Goal: Task Accomplishment & Management: Manage account settings

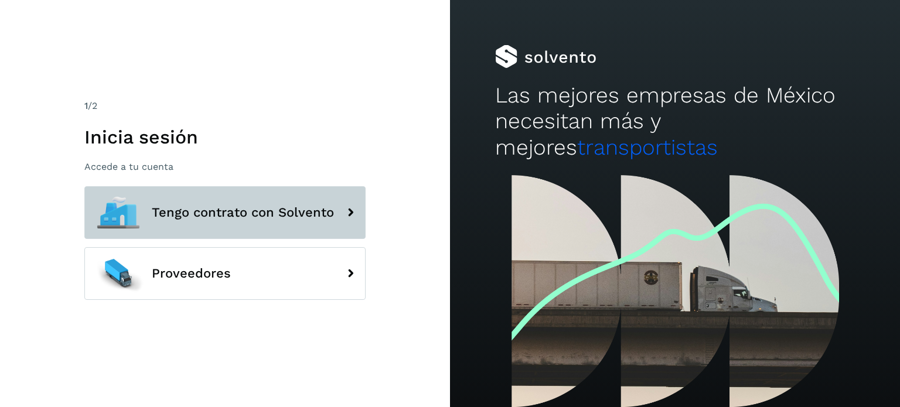
click at [294, 215] on span "Tengo contrato con Solvento" at bounding box center [243, 213] width 182 height 14
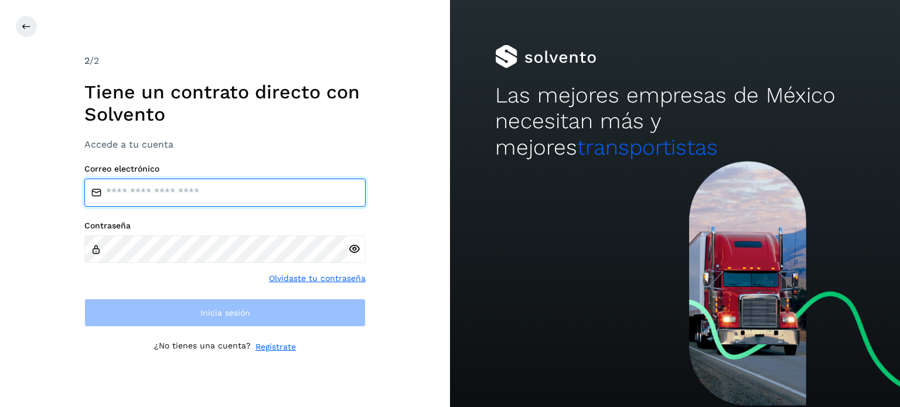
click at [193, 186] on input "email" at bounding box center [224, 193] width 281 height 28
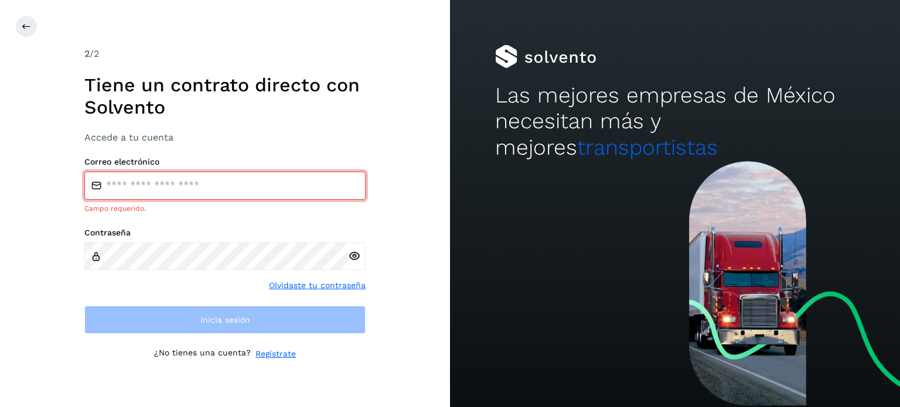
type input "**********"
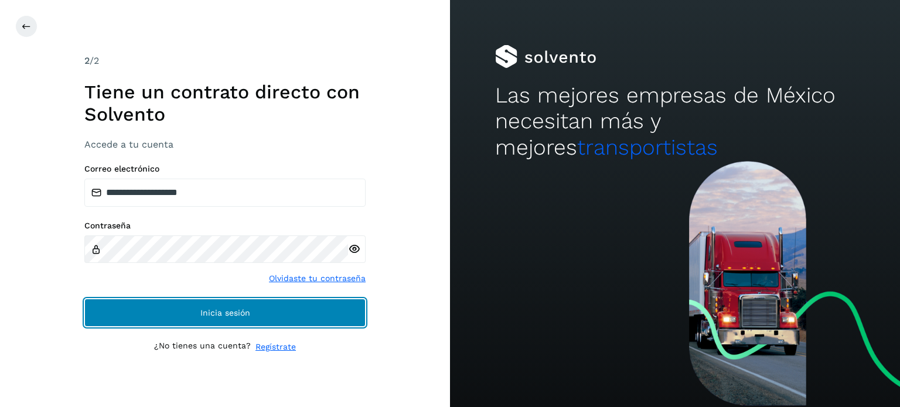
click at [239, 312] on span "Inicia sesión" at bounding box center [225, 313] width 50 height 8
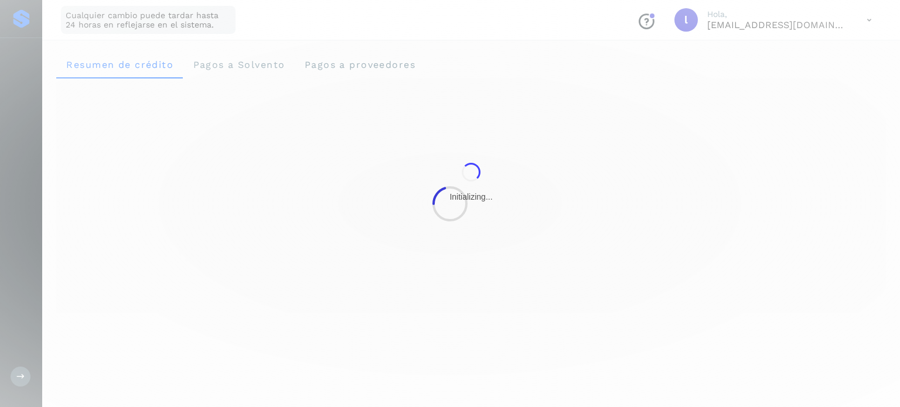
click at [244, 314] on div at bounding box center [450, 203] width 900 height 407
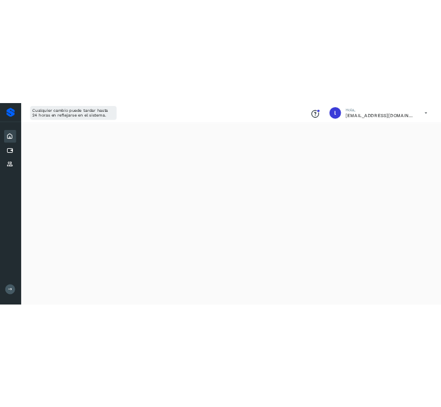
scroll to position [234, 0]
